Goal: Information Seeking & Learning: Learn about a topic

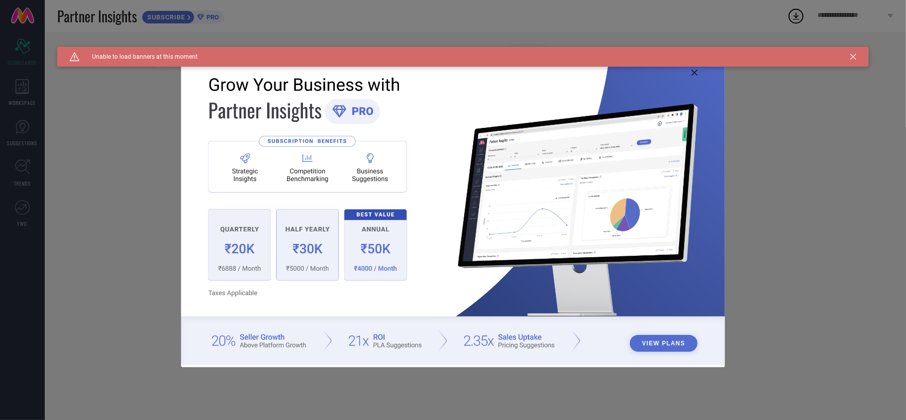
type input "All"
click at [696, 71] on icon at bounding box center [695, 73] width 6 height 6
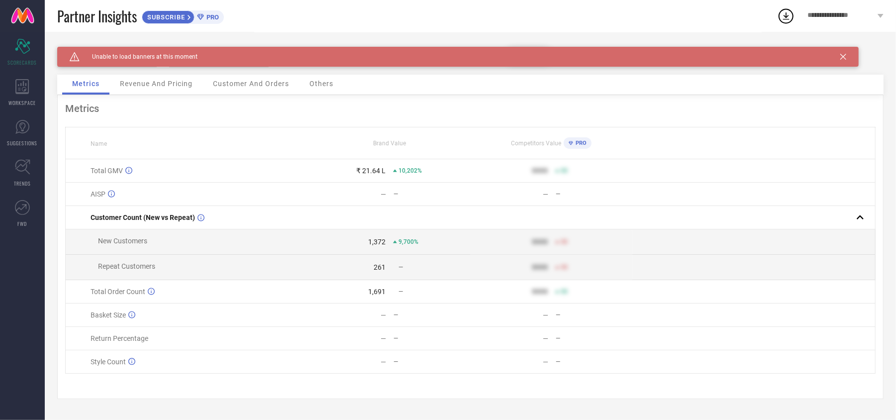
click at [843, 56] on icon at bounding box center [843, 57] width 6 height 6
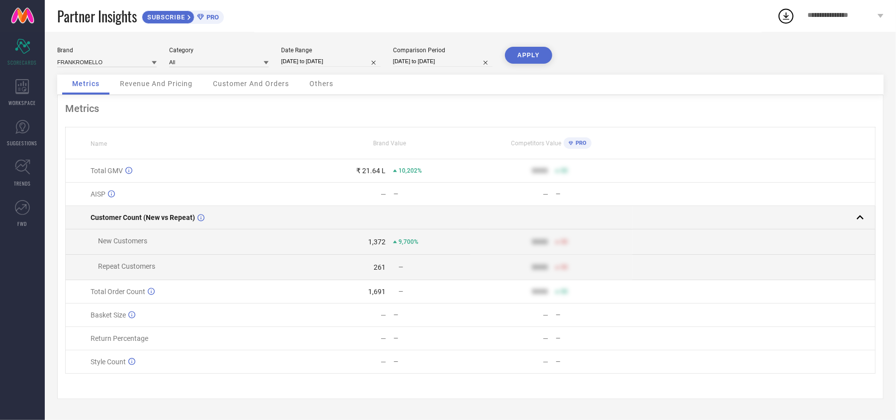
scroll to position [4, 0]
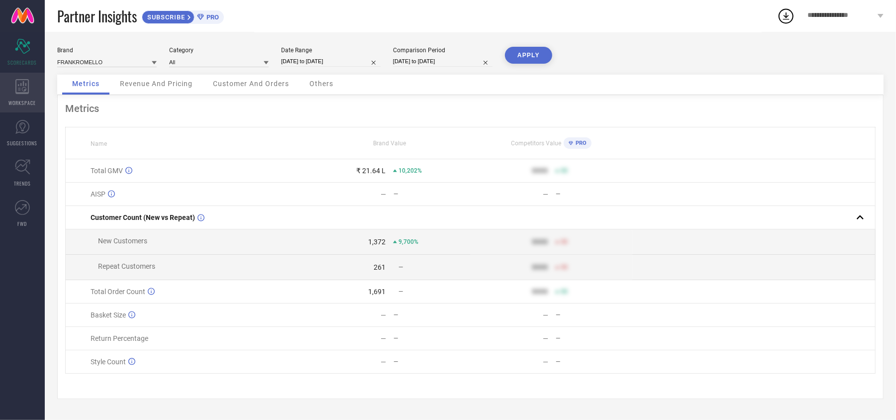
click at [26, 78] on div "WORKSPACE" at bounding box center [22, 93] width 45 height 40
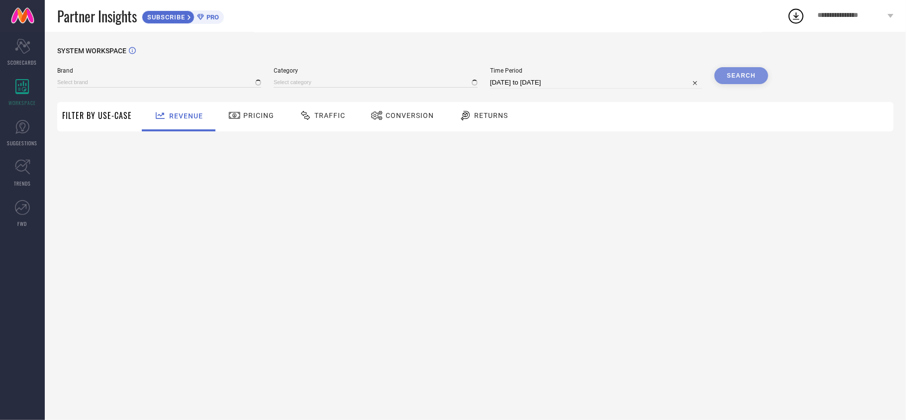
type input "FRANKROMELLO"
type input "All"
click at [216, 115] on div "Pricing" at bounding box center [251, 116] width 71 height 29
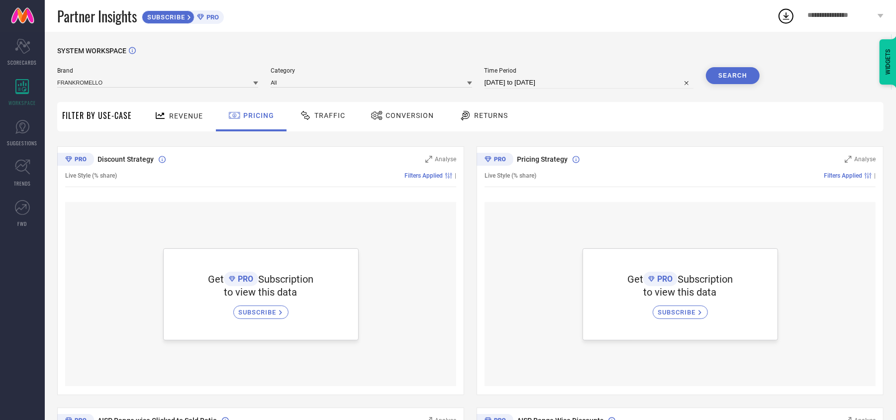
click at [314, 118] on span "Traffic" at bounding box center [329, 115] width 31 height 8
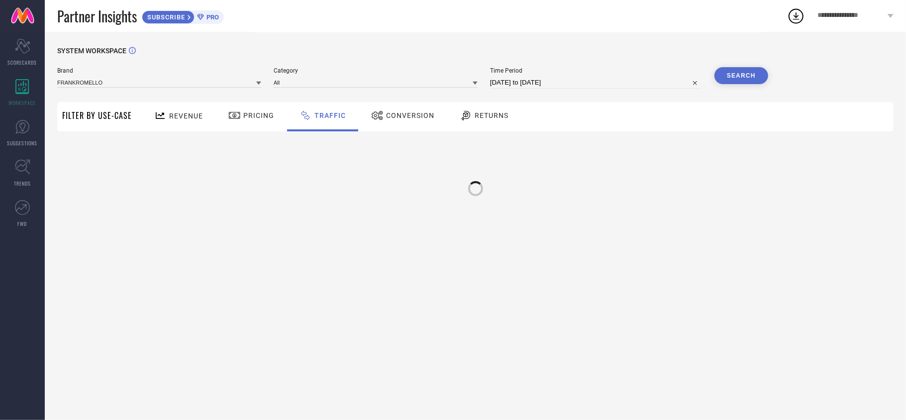
click at [393, 112] on span "Conversion" at bounding box center [410, 115] width 48 height 8
click at [501, 118] on span "Returns" at bounding box center [491, 115] width 34 height 8
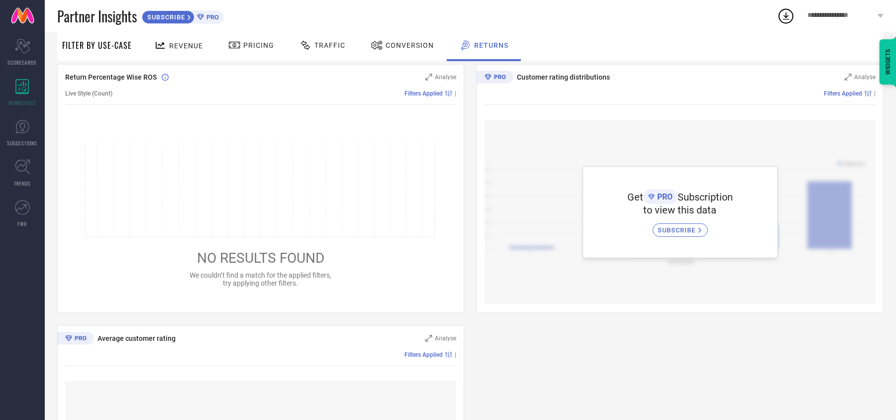
scroll to position [398, 0]
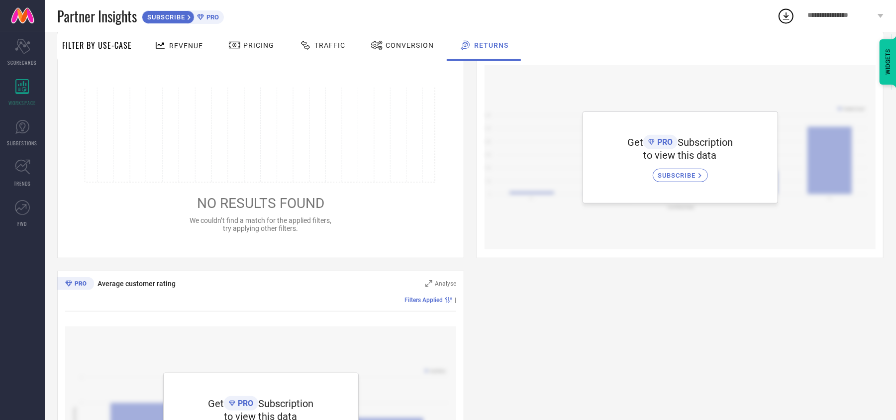
click at [176, 44] on span "Revenue" at bounding box center [186, 46] width 34 height 8
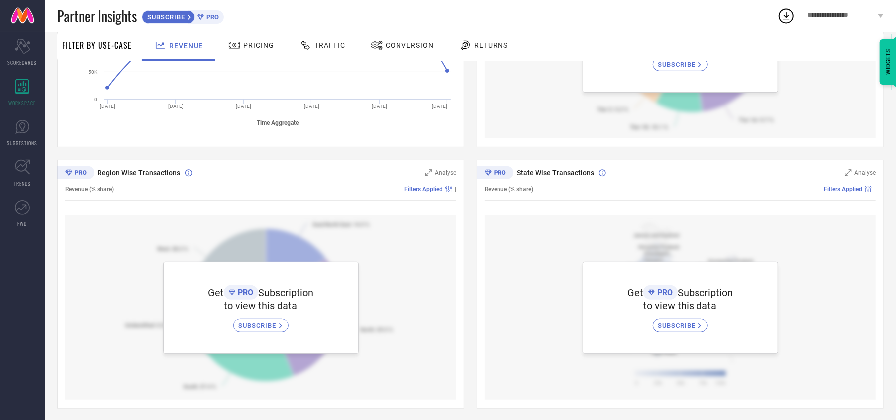
scroll to position [119, 0]
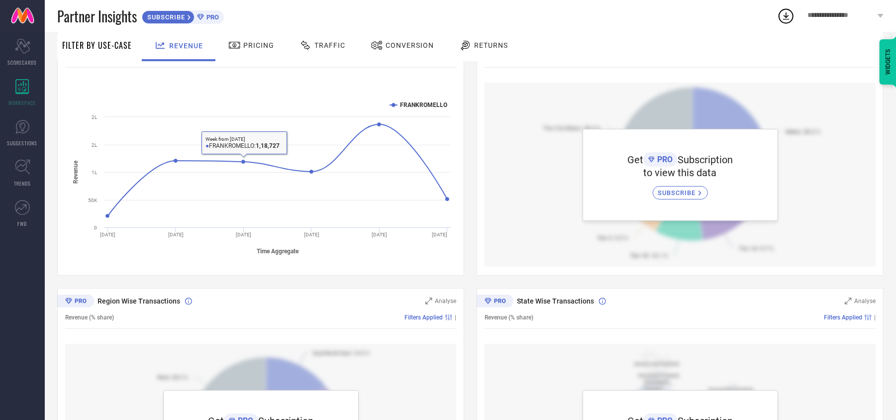
click at [331, 47] on span "Traffic" at bounding box center [329, 45] width 31 height 8
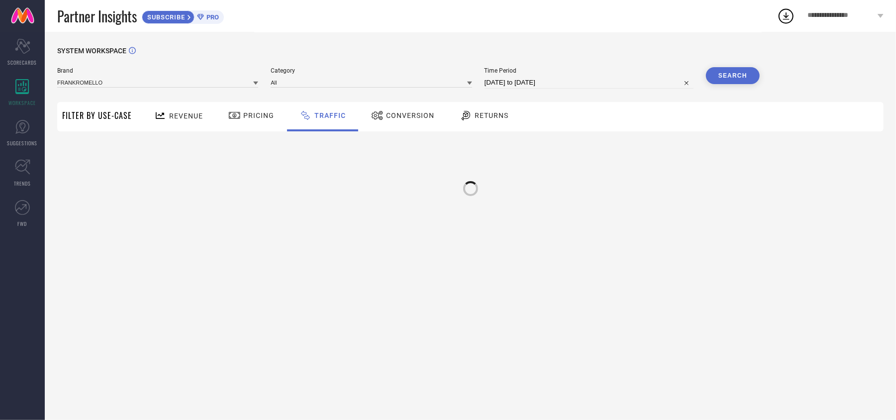
scroll to position [0, 0]
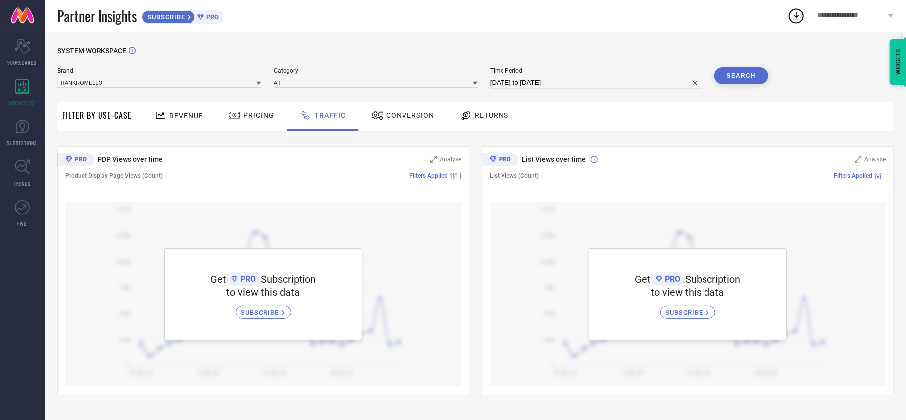
click at [198, 122] on div "Revenue" at bounding box center [179, 115] width 54 height 17
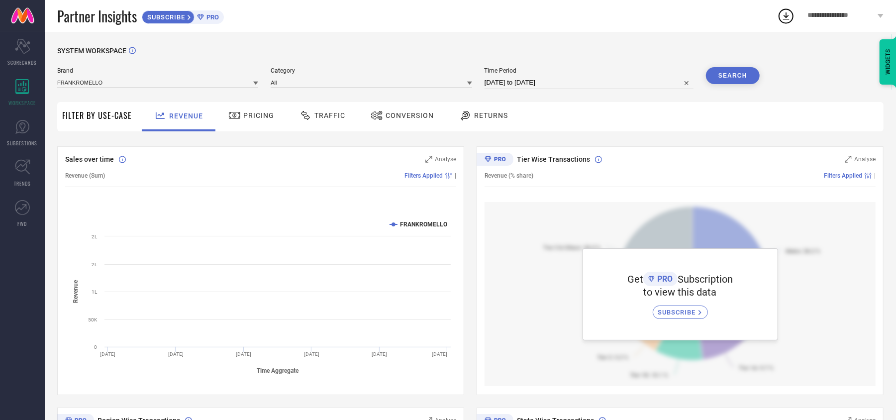
click at [493, 114] on span "Returns" at bounding box center [491, 115] width 34 height 8
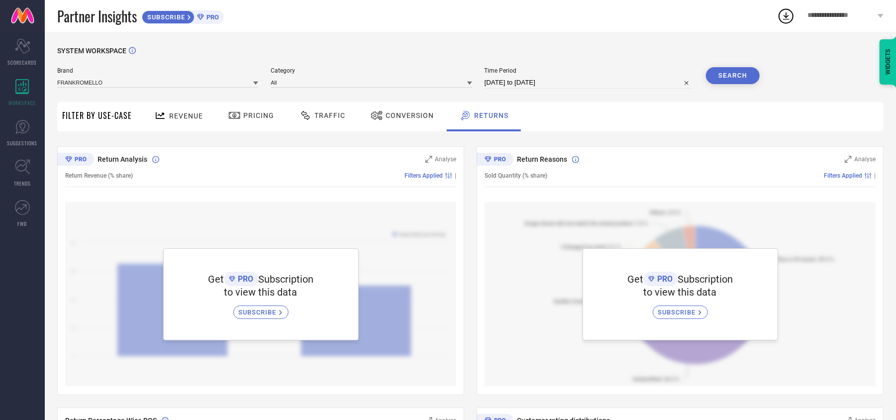
click at [167, 122] on div at bounding box center [161, 115] width 15 height 12
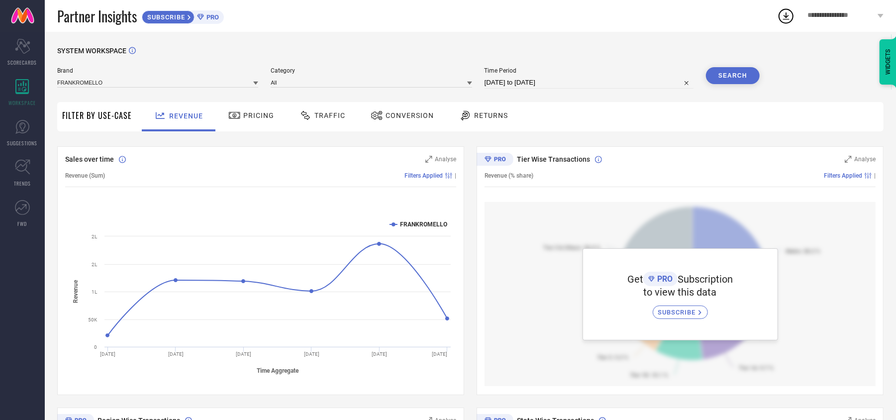
click at [506, 112] on div "Returns" at bounding box center [484, 115] width 54 height 17
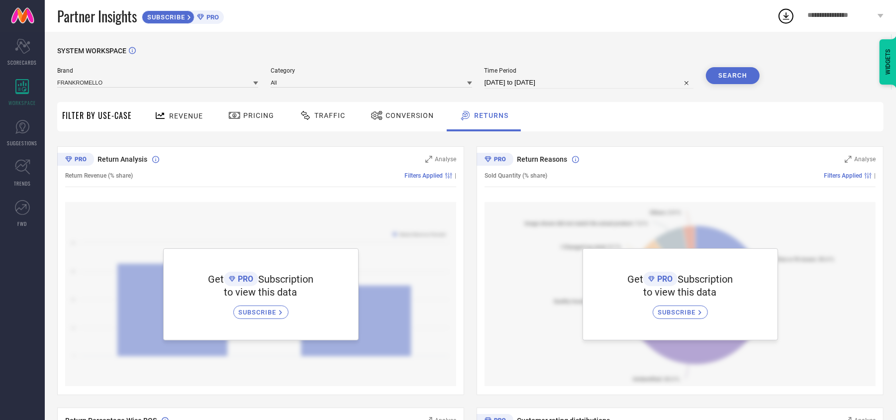
click at [202, 119] on div "Revenue" at bounding box center [179, 115] width 54 height 17
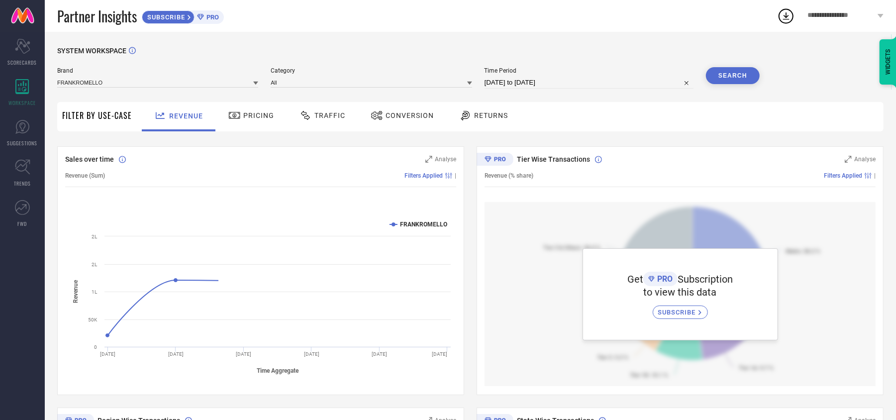
click at [505, 112] on div "Returns" at bounding box center [484, 115] width 54 height 17
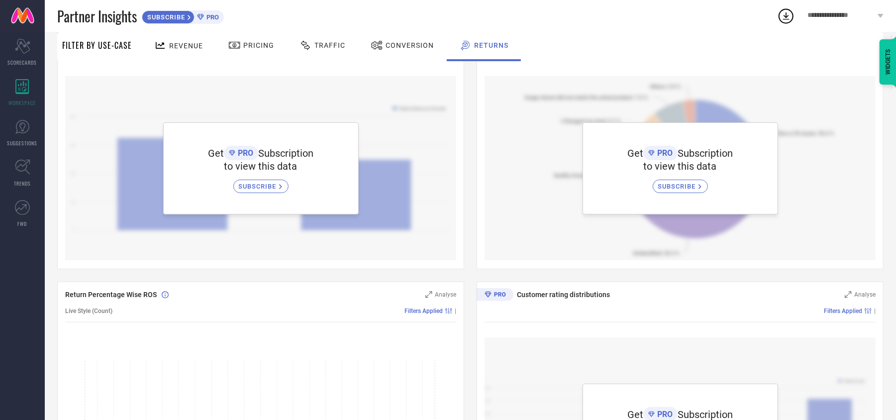
scroll to position [49, 0]
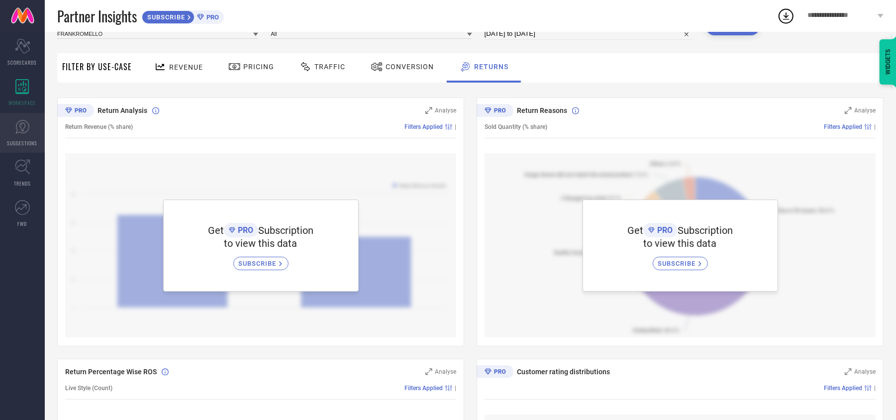
click at [15, 139] on span "SUGGESTIONS" at bounding box center [22, 142] width 30 height 7
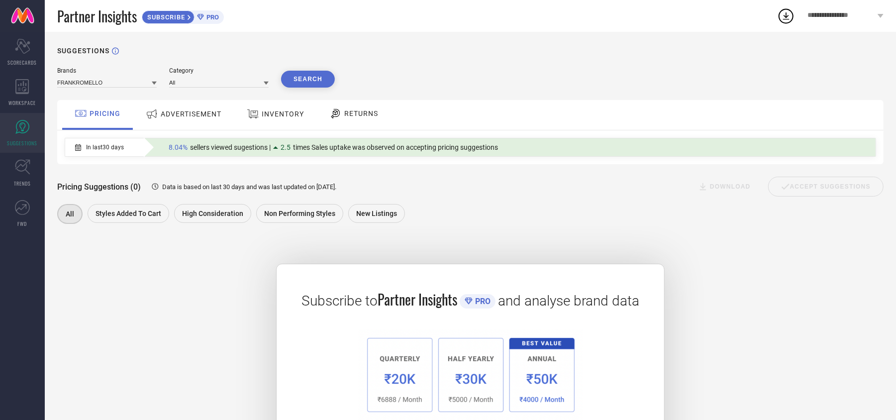
click at [192, 120] on div "ADVERTISEMENT" at bounding box center [183, 114] width 81 height 18
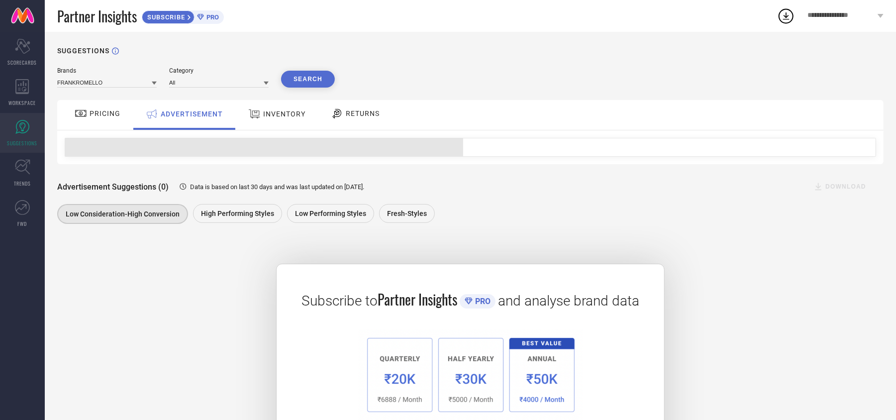
click at [284, 114] on span "INVENTORY" at bounding box center [284, 114] width 42 height 8
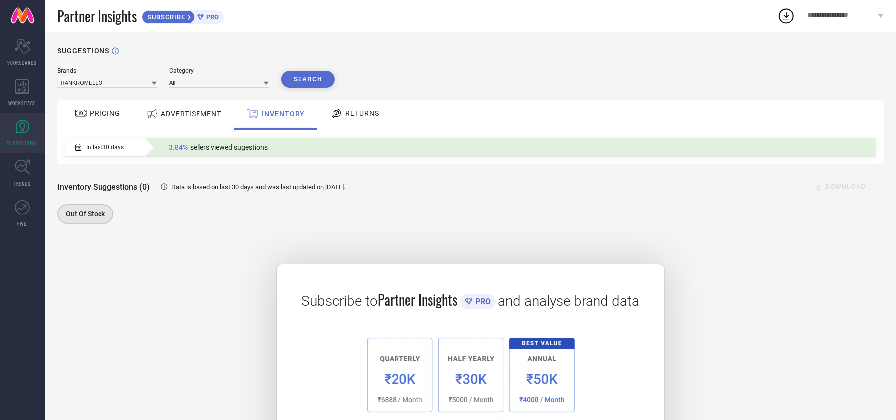
click at [362, 115] on span "RETURNS" at bounding box center [362, 113] width 34 height 8
